Goal: Task Accomplishment & Management: Manage account settings

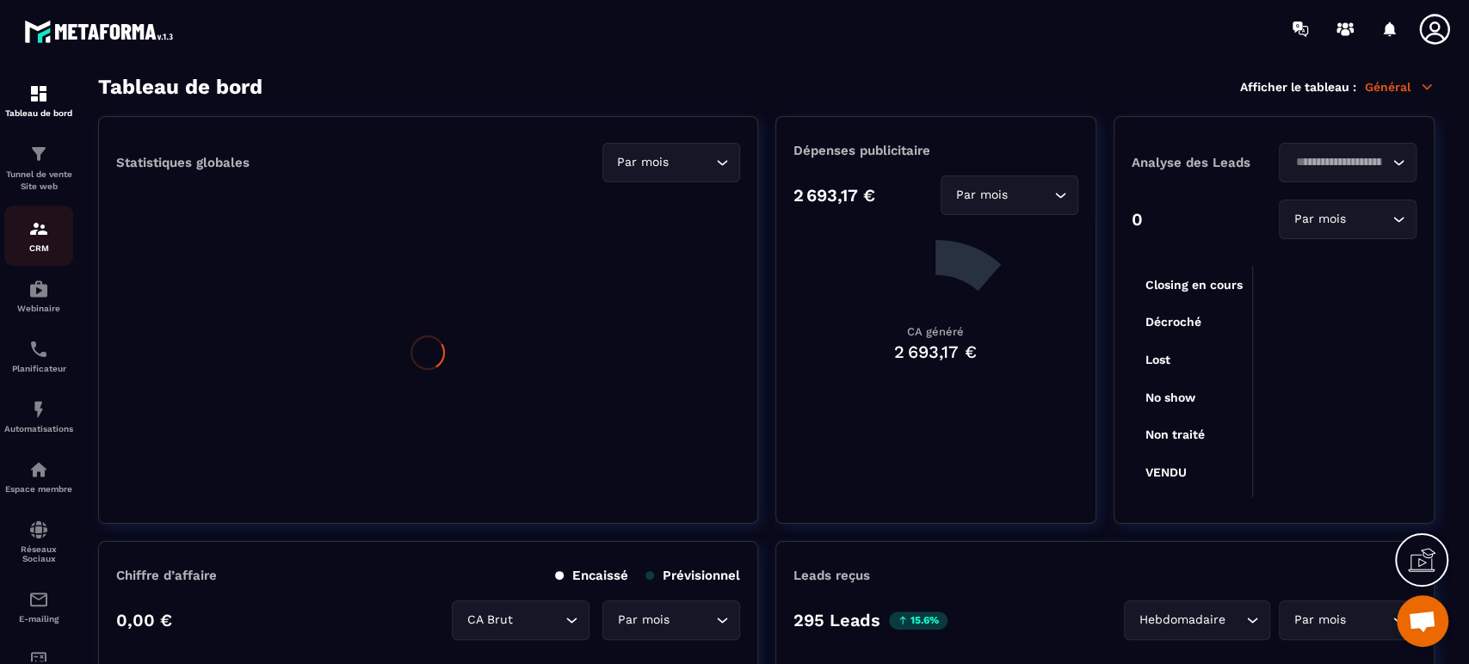
click at [34, 234] on img at bounding box center [38, 229] width 21 height 21
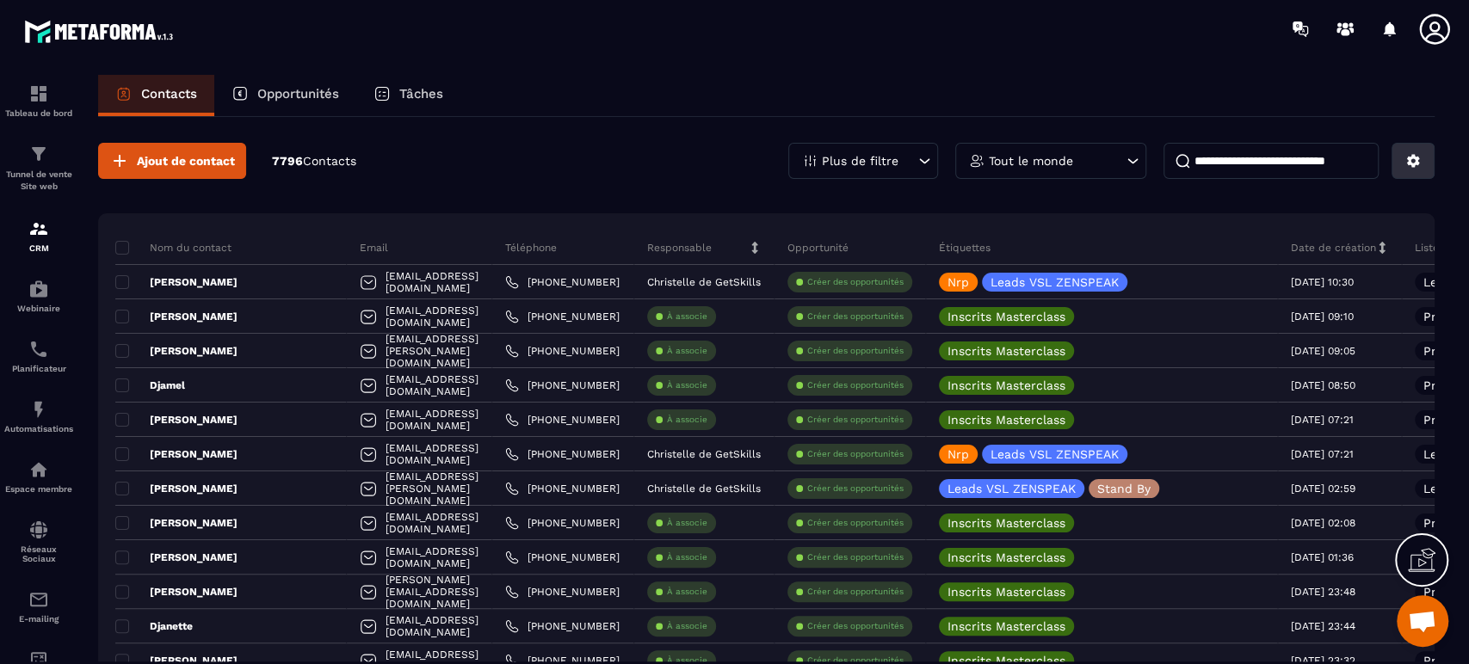
click at [1417, 153] on icon at bounding box center [1413, 160] width 15 height 15
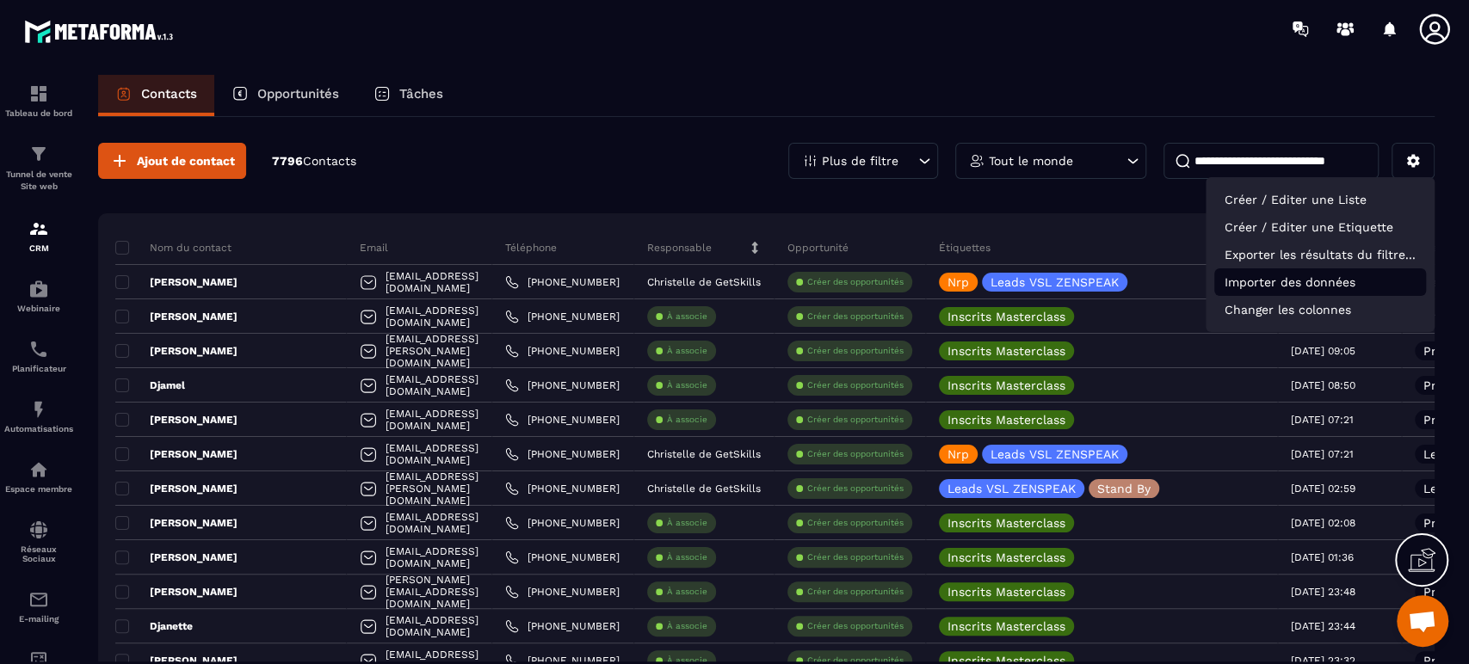
click at [1293, 282] on p "Importer des données" at bounding box center [1321, 283] width 212 height 28
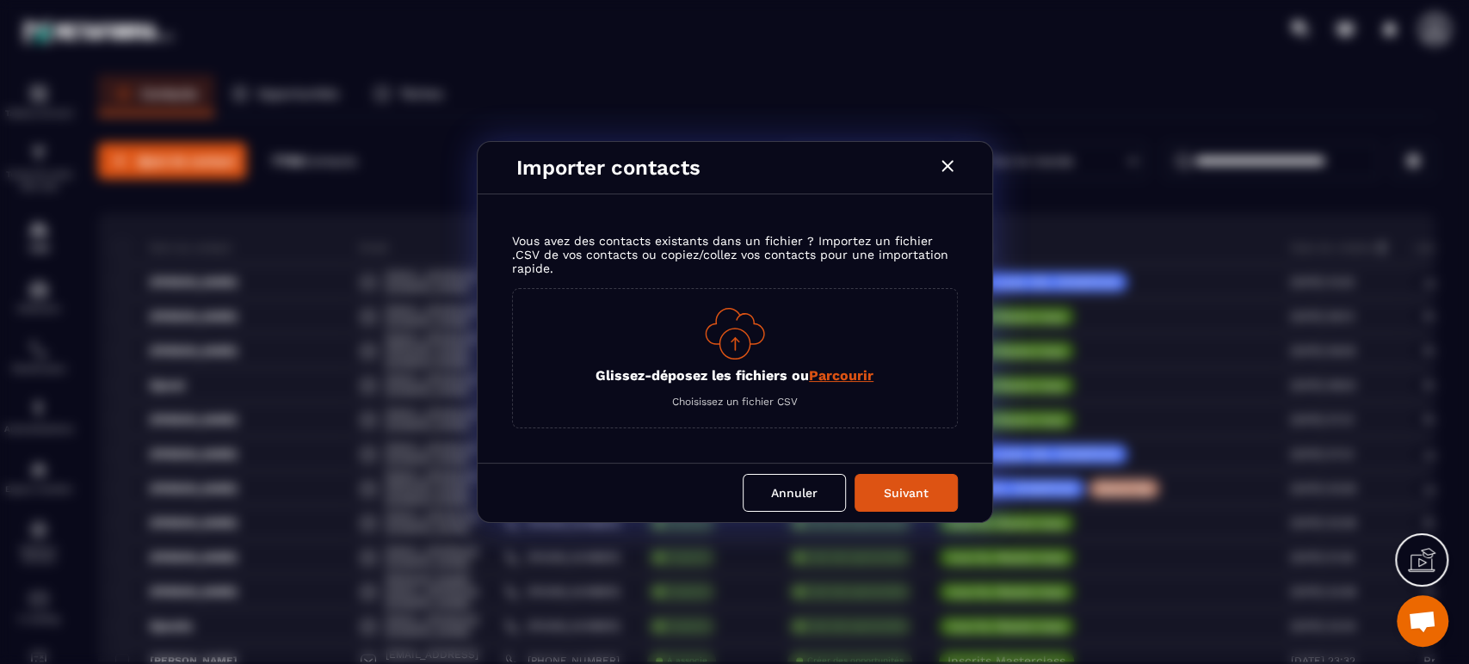
click at [753, 368] on p "Glissez-déposez les fichiers ou Parcourir" at bounding box center [735, 376] width 278 height 16
click at [0, 0] on input "Glissez-déposez les fichiers ou Parcourir" at bounding box center [0, 0] width 0 height 0
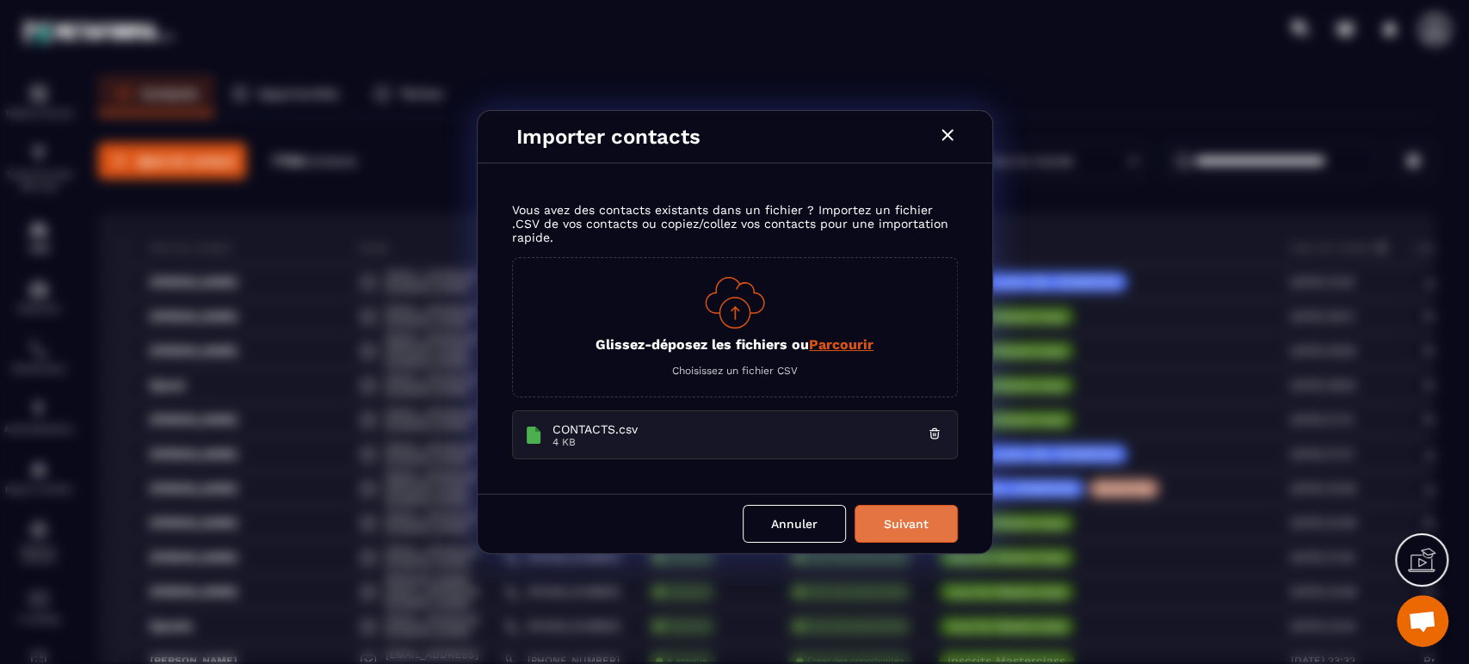
click at [909, 522] on button "Suivant" at bounding box center [906, 524] width 103 height 38
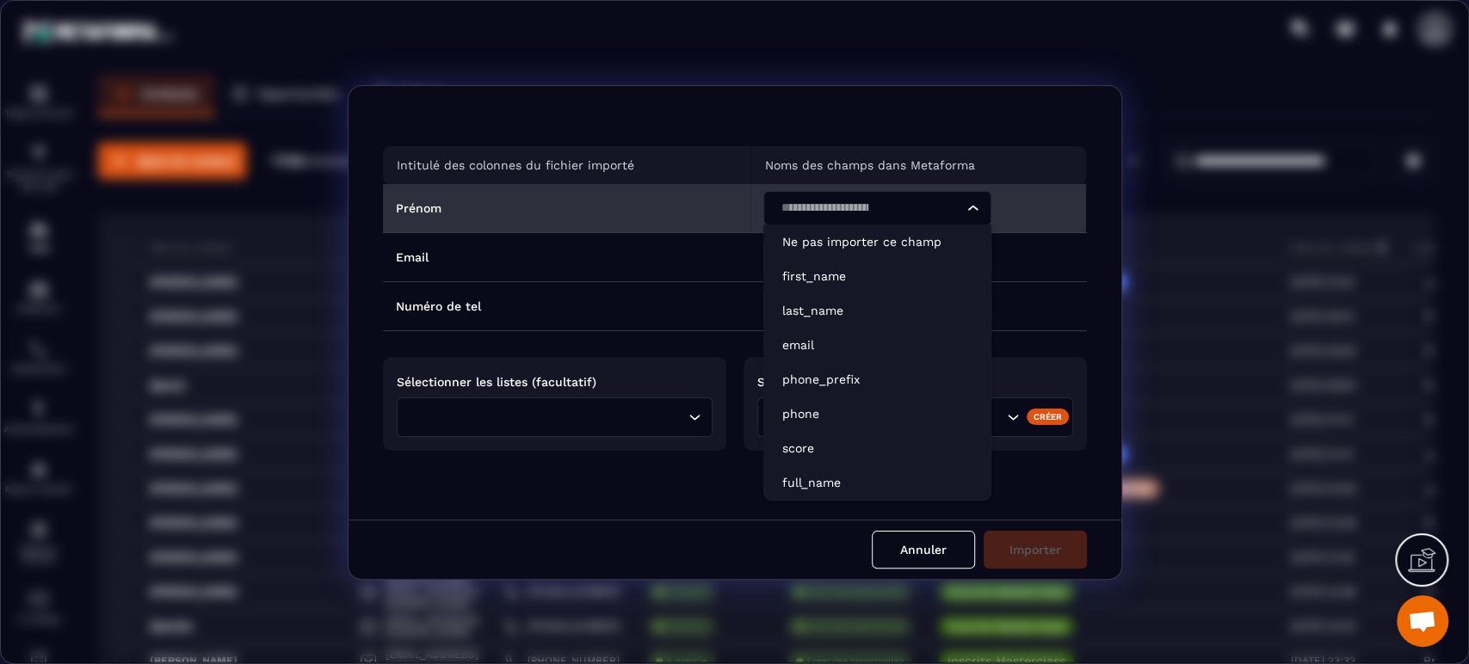
click at [850, 203] on div "Search for option" at bounding box center [869, 208] width 192 height 34
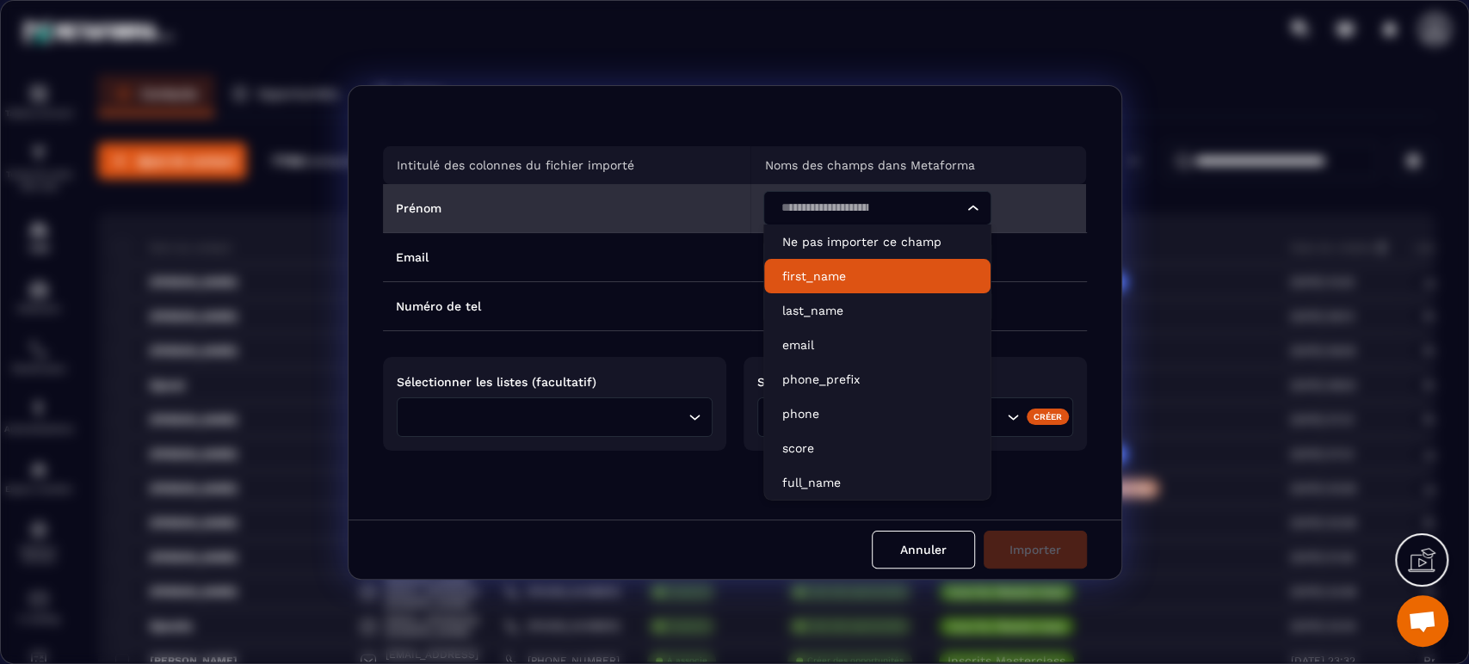
click at [820, 289] on li "first_name" at bounding box center [877, 276] width 226 height 34
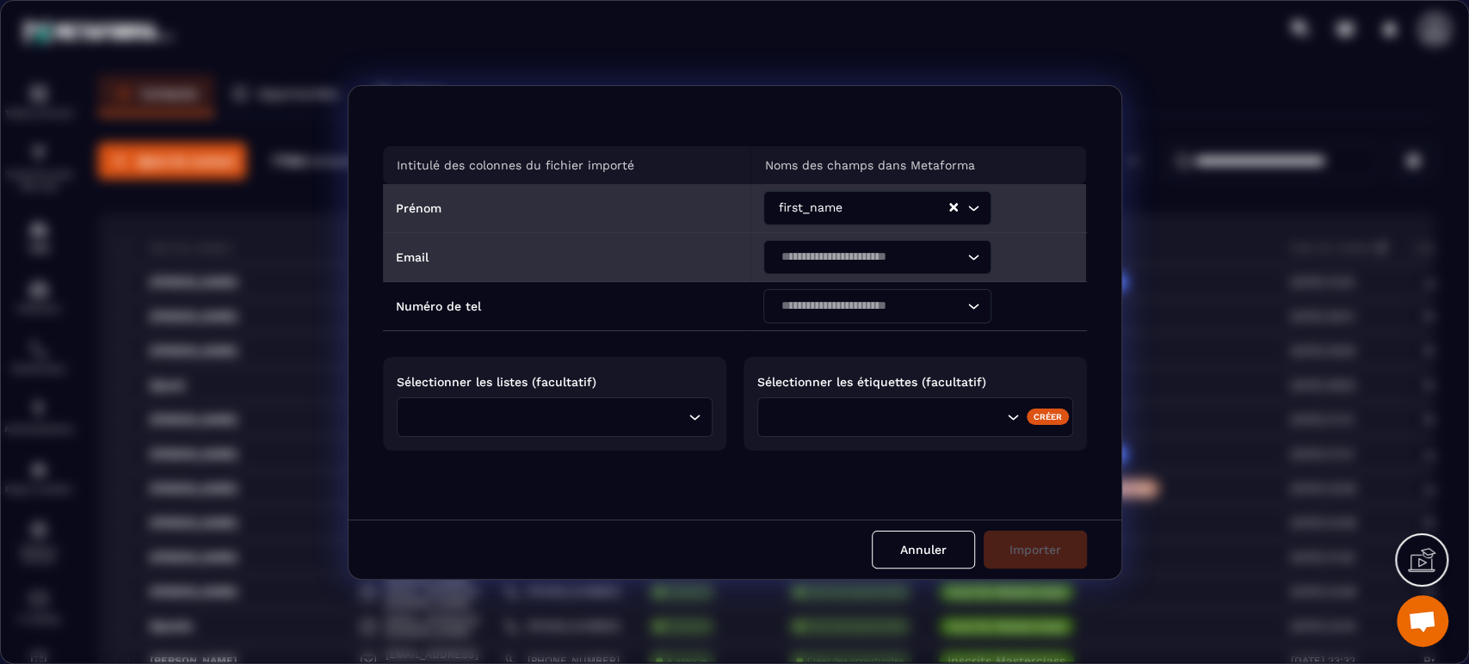
click at [818, 244] on div "Search for option" at bounding box center [869, 257] width 192 height 34
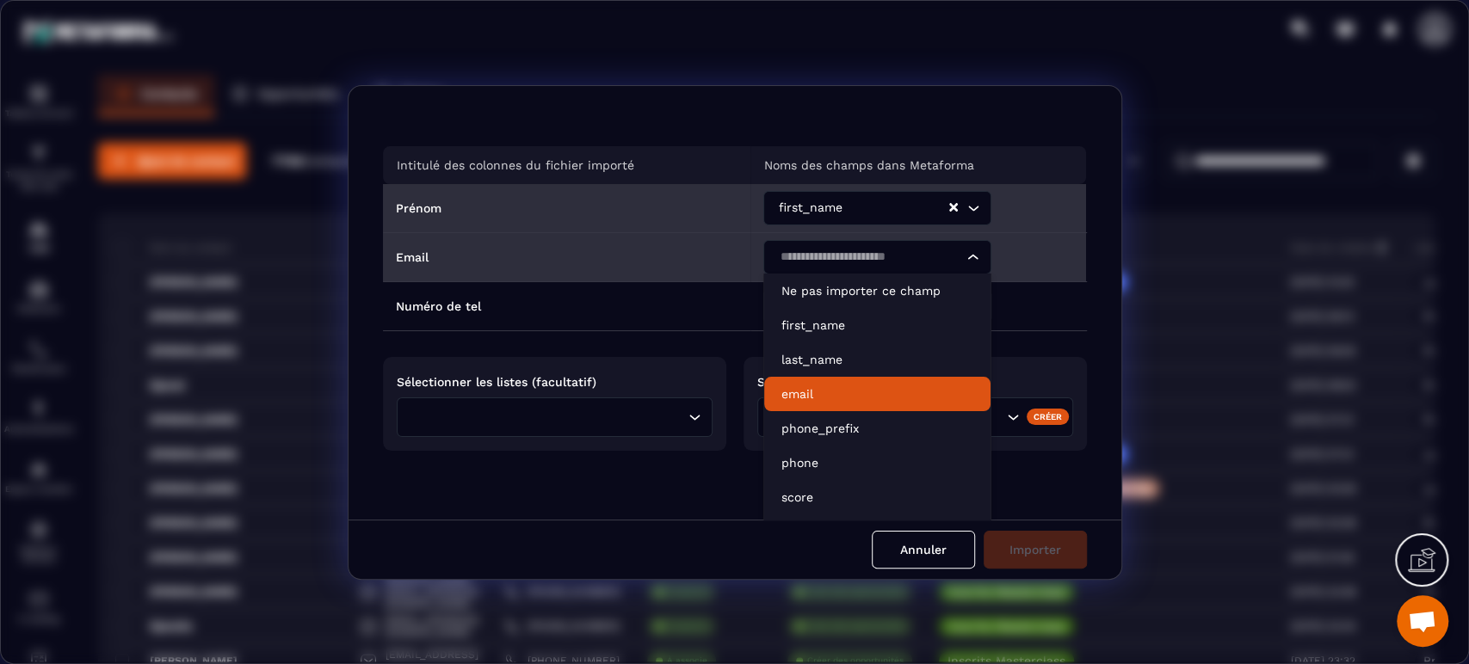
click at [812, 387] on p "email" at bounding box center [878, 394] width 192 height 17
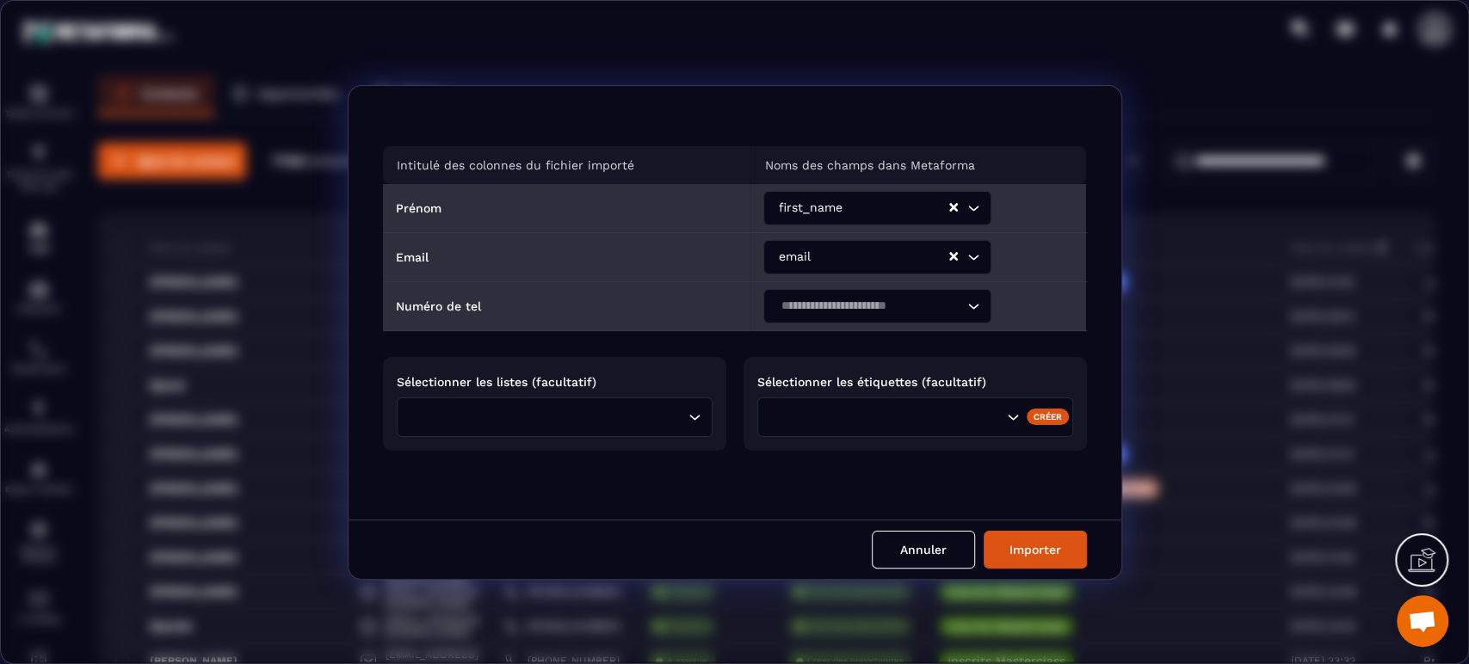
click at [834, 312] on input "Search for option" at bounding box center [869, 306] width 189 height 19
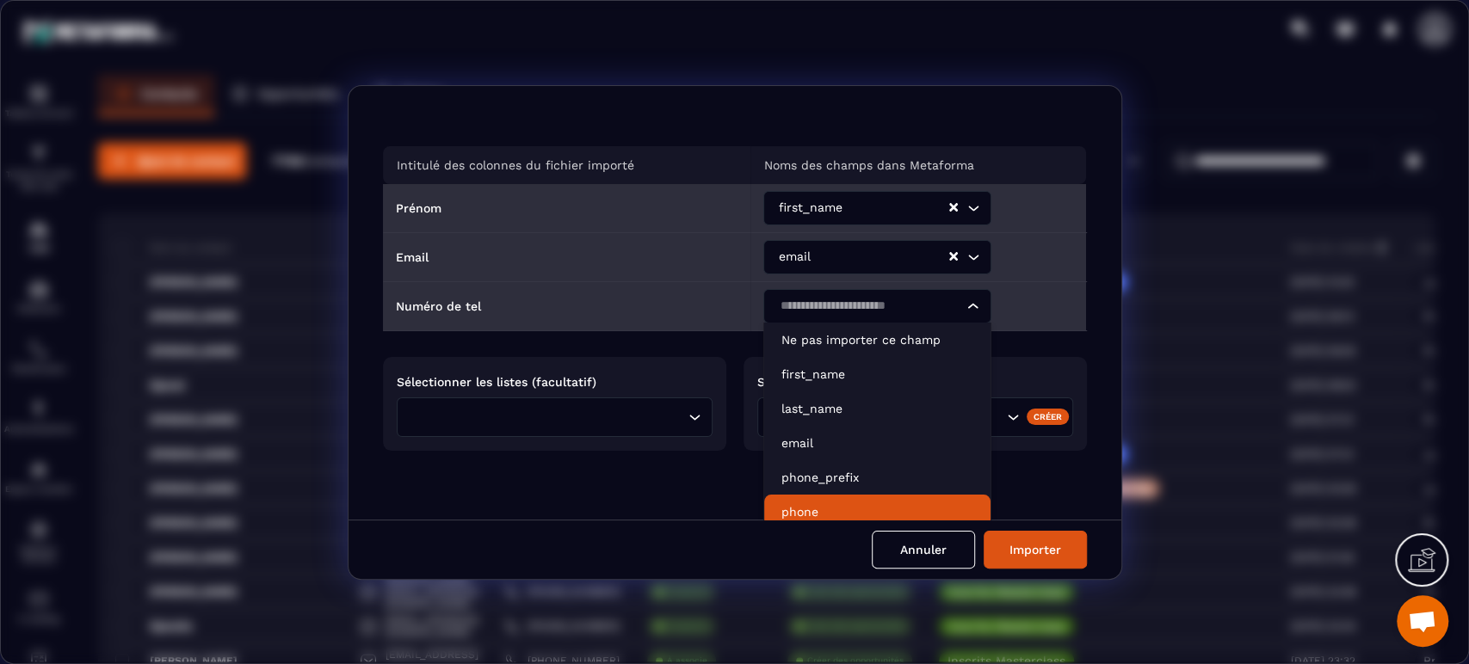
click at [817, 508] on p "phone" at bounding box center [878, 512] width 192 height 17
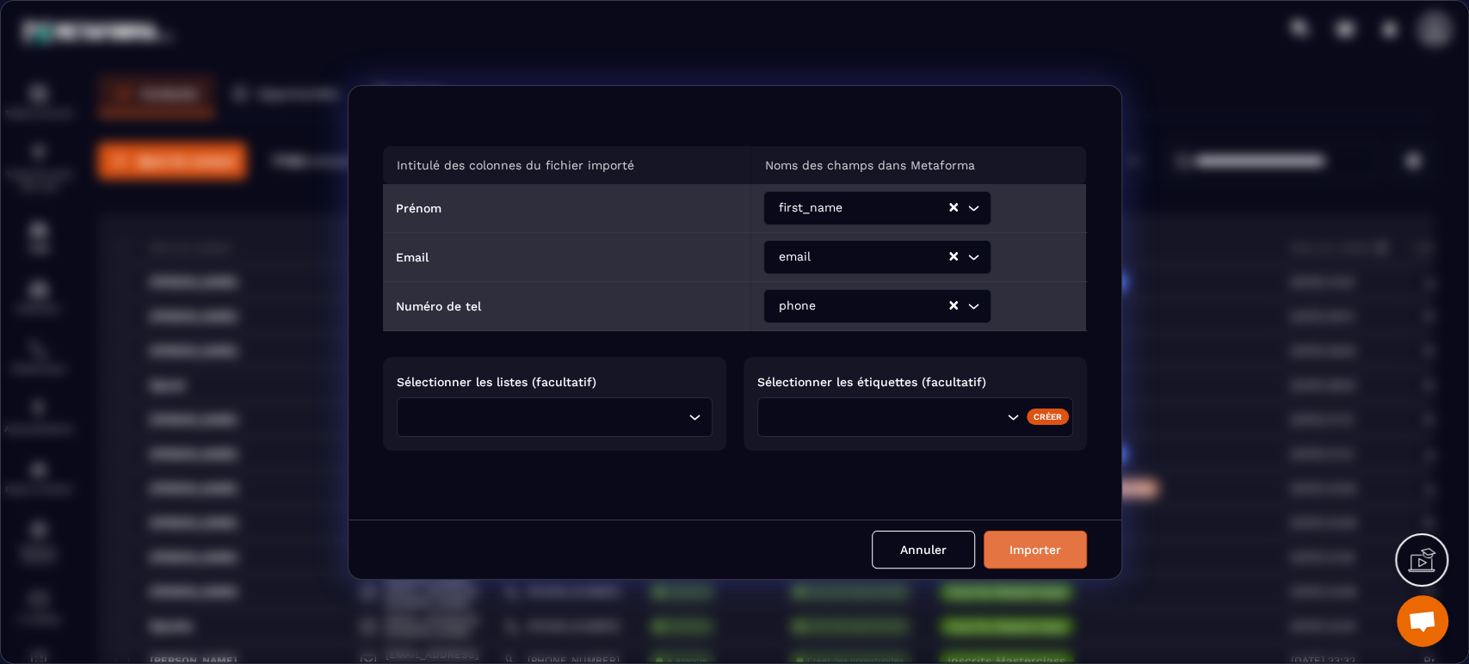
click at [1034, 554] on button "Importer" at bounding box center [1035, 550] width 103 height 38
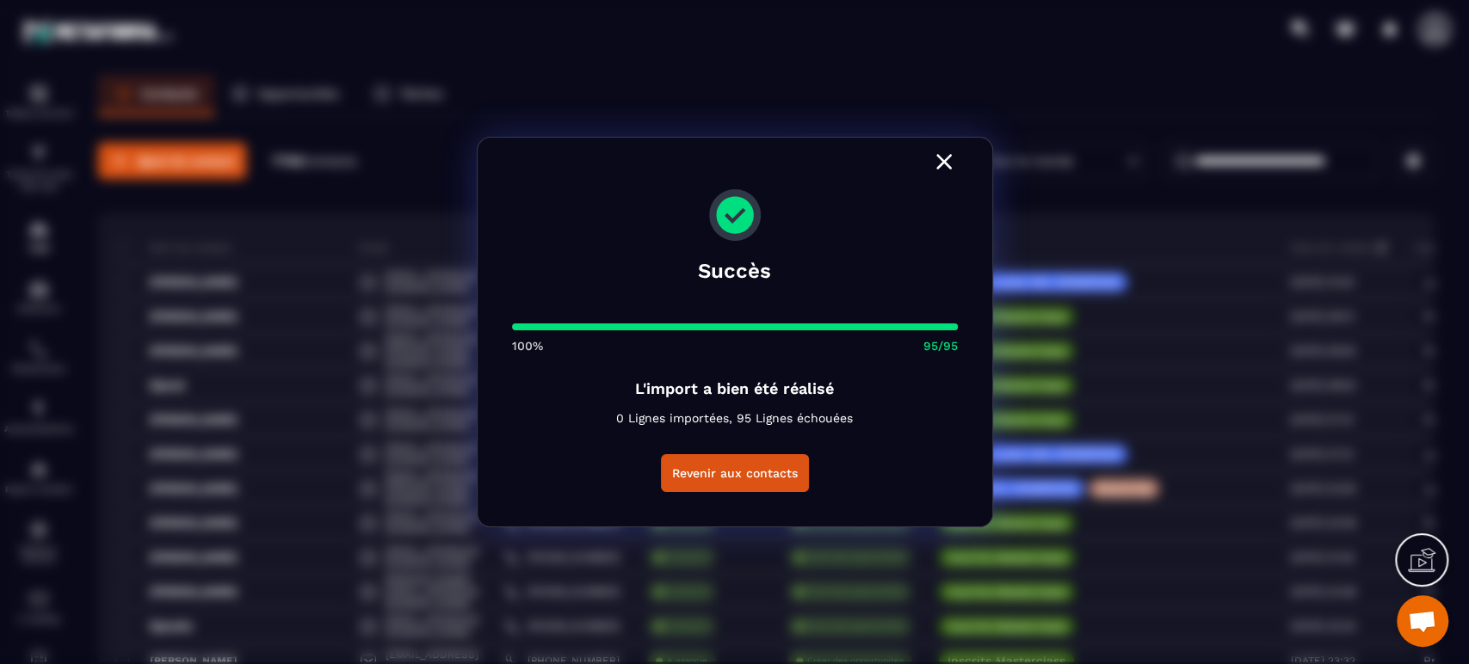
click at [940, 162] on icon "Modal window" at bounding box center [944, 162] width 28 height 28
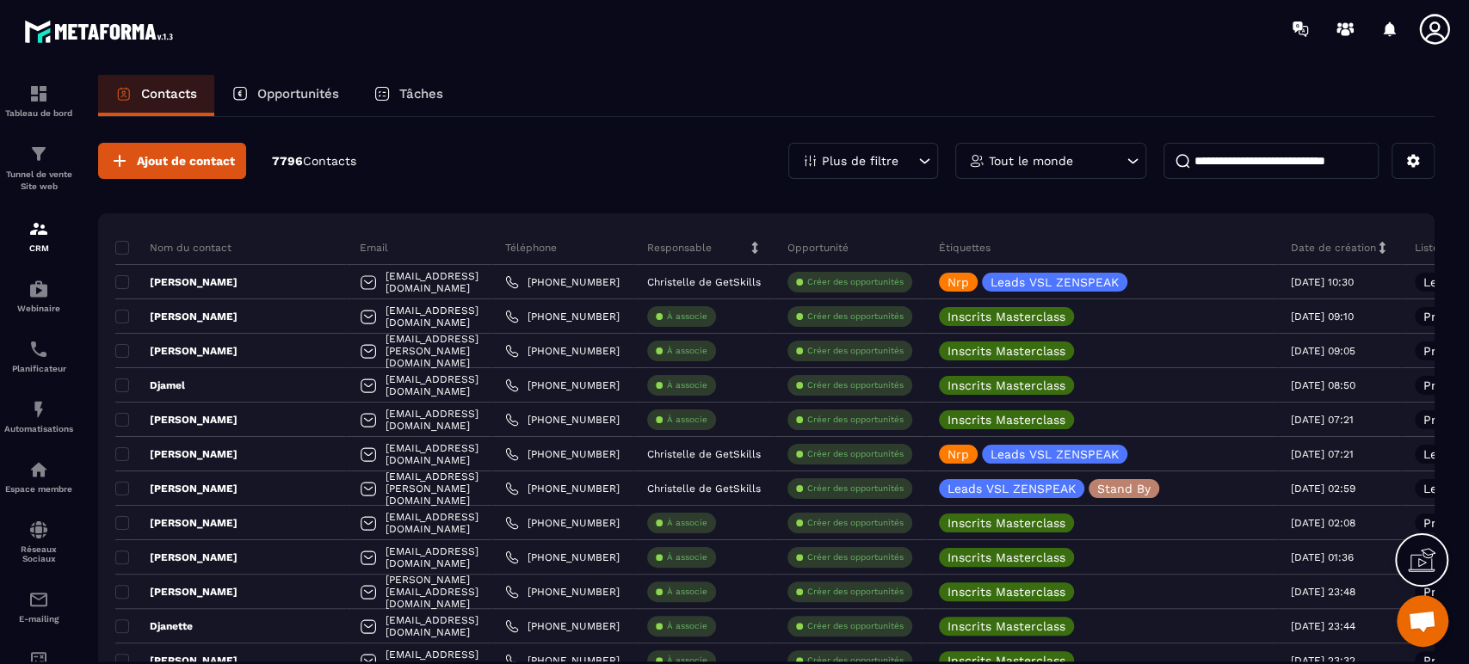
click at [1426, 32] on icon at bounding box center [1435, 29] width 34 height 34
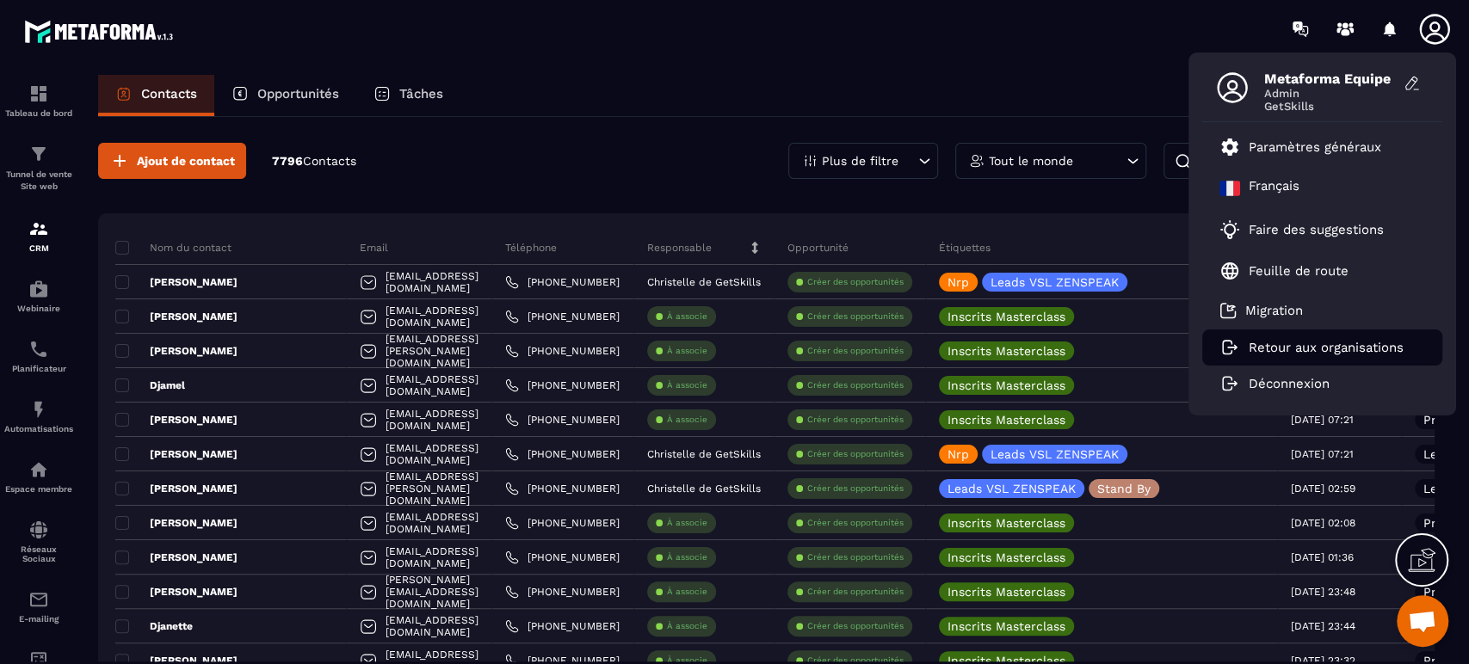
click at [1296, 347] on p "Retour aux organisations" at bounding box center [1326, 347] width 155 height 15
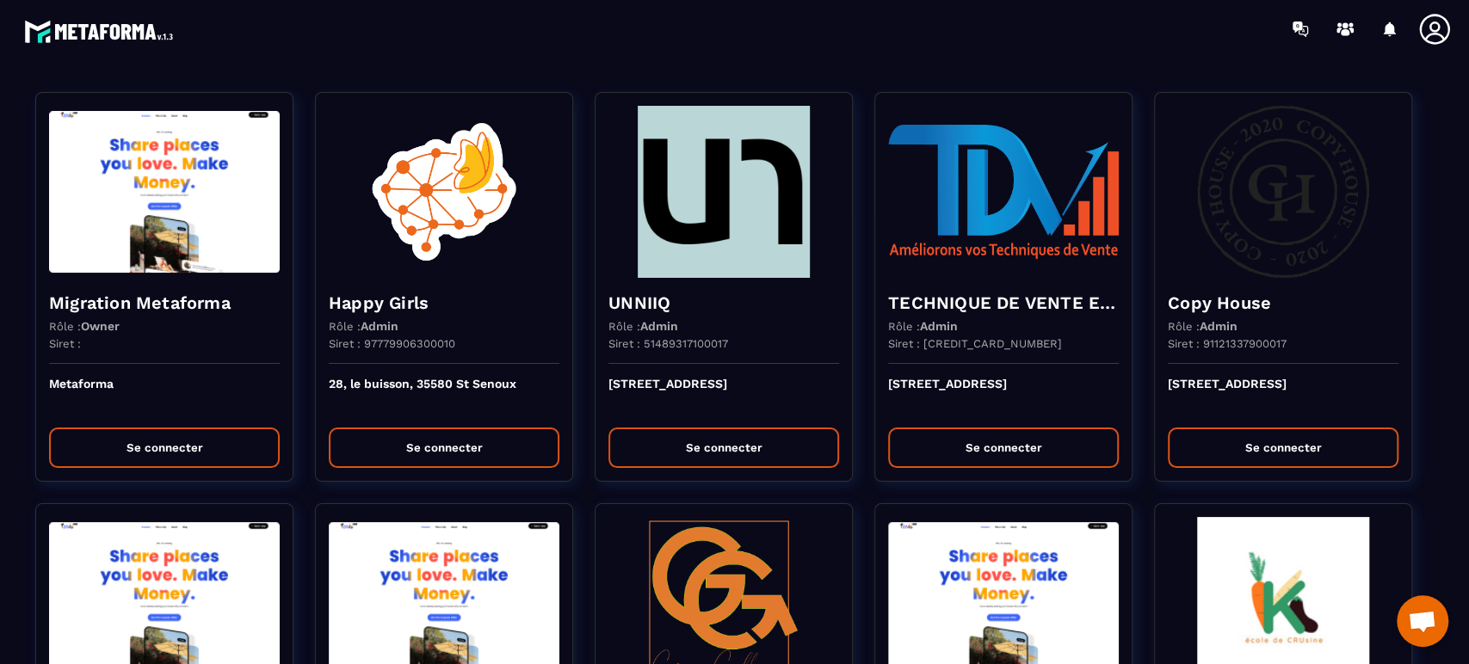
click at [507, 44] on div at bounding box center [835, 29] width 1267 height 58
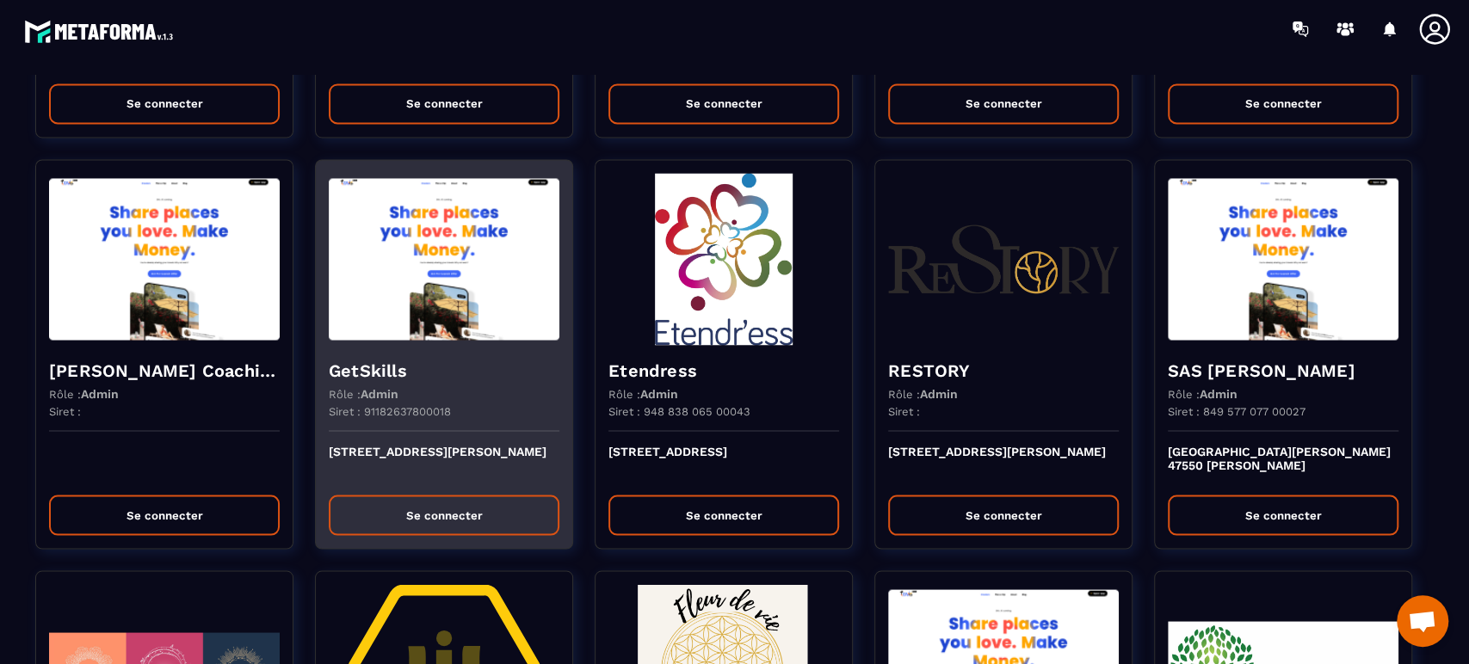
click at [472, 397] on div "Rôle : Admin" at bounding box center [444, 393] width 231 height 14
